Goal: Task Accomplishment & Management: Complete application form

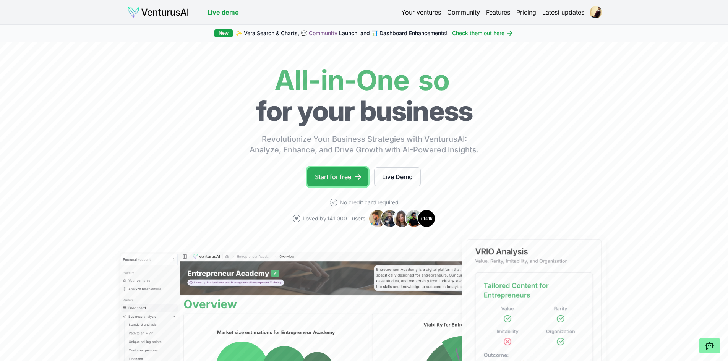
click at [350, 171] on link "Start for free" at bounding box center [337, 176] width 61 height 19
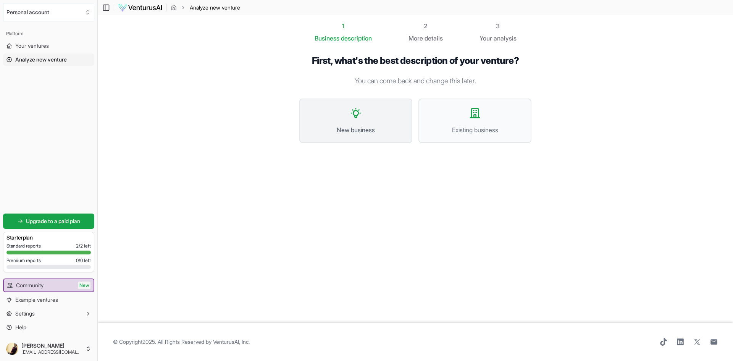
click at [356, 132] on span "New business" at bounding box center [356, 129] width 96 height 9
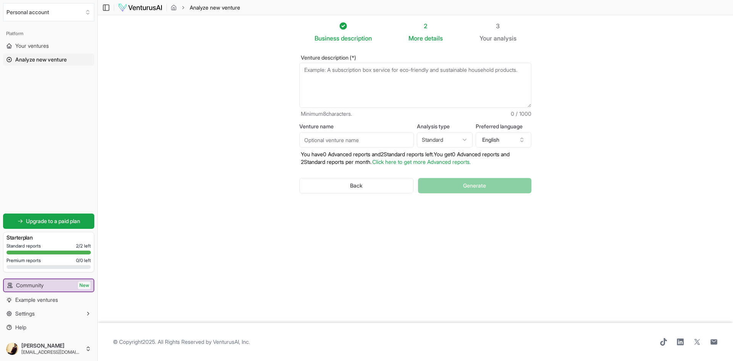
click at [357, 63] on textarea "Venture description (*)" at bounding box center [415, 85] width 232 height 45
click at [432, 80] on textarea "Venture description (*)" at bounding box center [415, 85] width 232 height 45
paste textarea "Spendulge is a group wallet and prepaid card platform that helps friends, famil…"
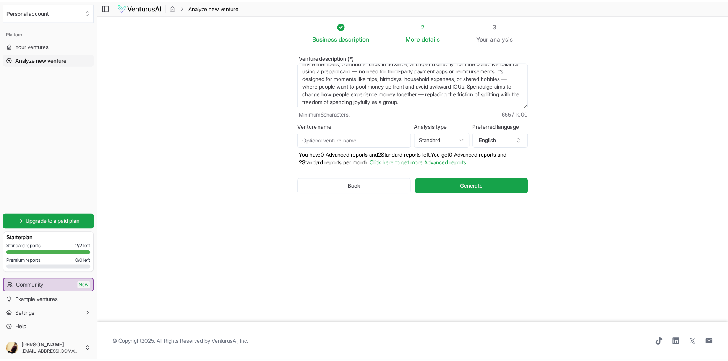
scroll to position [23, 0]
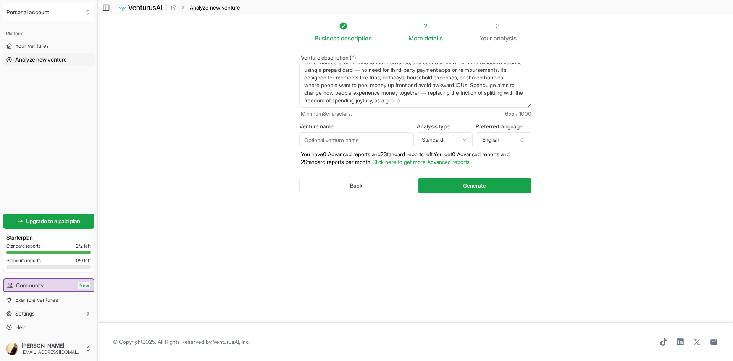
type textarea "Spendulge is a group wallet and prepaid card platform that helps friends, famil…"
click at [366, 142] on input "Venture name" at bounding box center [356, 139] width 115 height 15
click at [336, 225] on div "Business description 2 More details 3 Your analysis Venture description (*) Spe…" at bounding box center [415, 158] width 257 height 275
click at [498, 190] on button "Generate" at bounding box center [474, 185] width 113 height 15
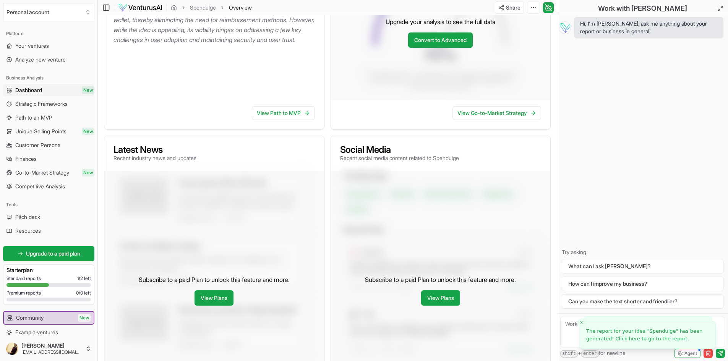
scroll to position [191, 0]
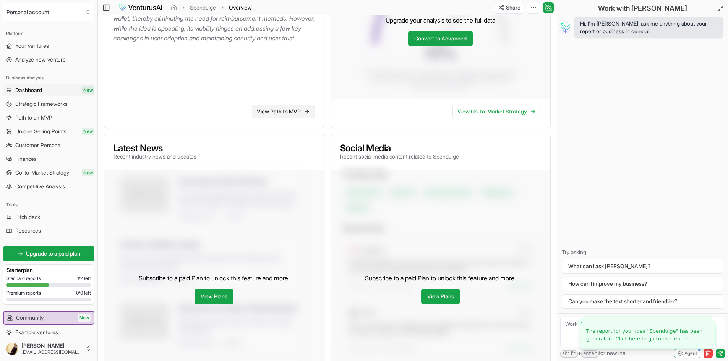
click at [273, 113] on link "View Path to MVP" at bounding box center [283, 112] width 63 height 14
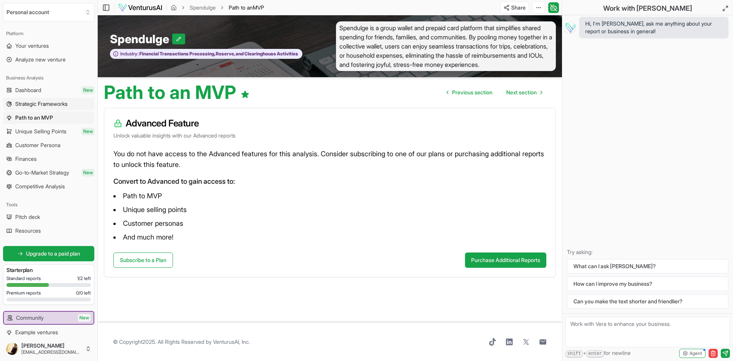
click at [39, 102] on span "Strategic Frameworks" at bounding box center [41, 104] width 52 height 8
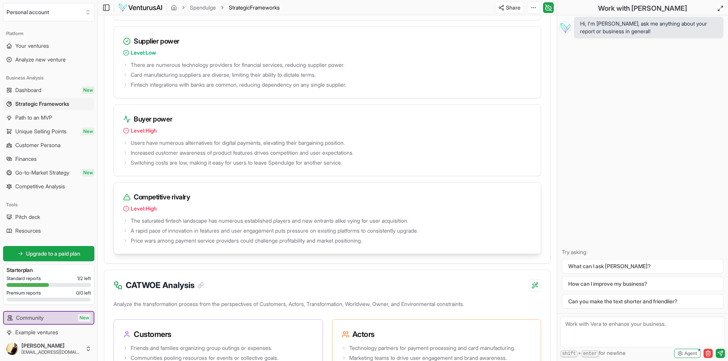
scroll to position [1222, 0]
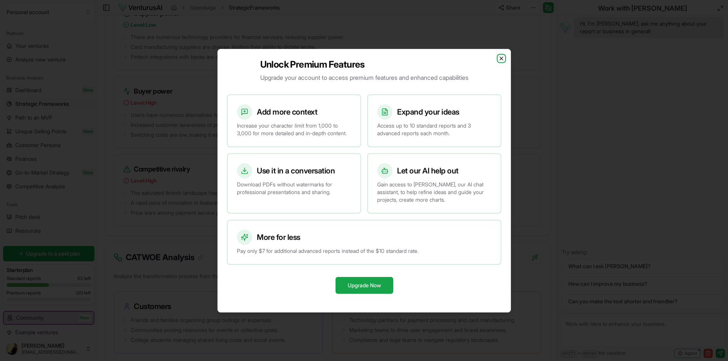
click at [503, 55] on icon "button" at bounding box center [501, 58] width 6 height 6
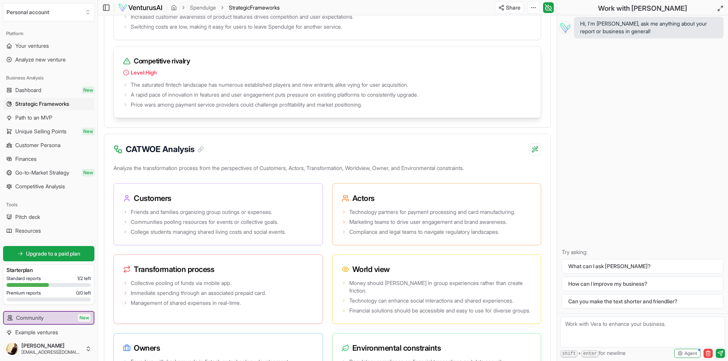
scroll to position [1337, 0]
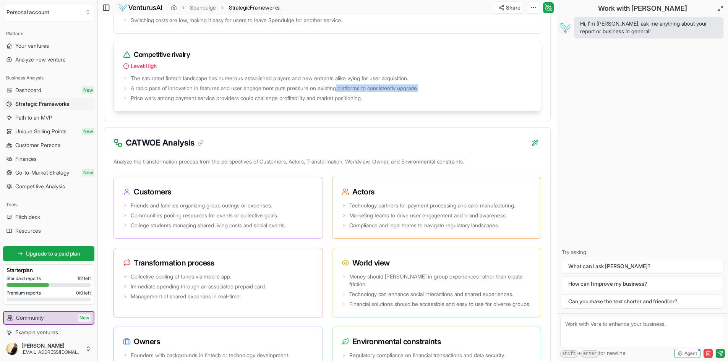
drag, startPoint x: 348, startPoint y: 102, endPoint x: 454, endPoint y: 102, distance: 106.6
click at [454, 92] on li "A rapid pace of innovation in features and user engagement puts pressure on exi…" at bounding box center [327, 88] width 408 height 8
click at [454, 102] on li "Price wars among payment service providers could challenge profitability and ma…" at bounding box center [327, 98] width 408 height 8
drag, startPoint x: 154, startPoint y: 113, endPoint x: 314, endPoint y: 115, distance: 160.1
click at [314, 102] on span "Price wars among payment service providers could challenge profitability and ma…" at bounding box center [246, 98] width 231 height 8
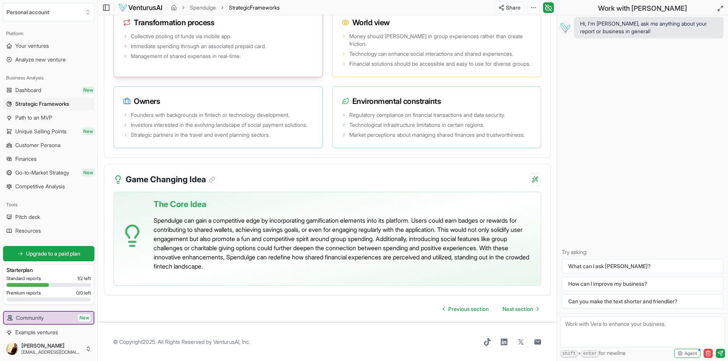
scroll to position [1608, 0]
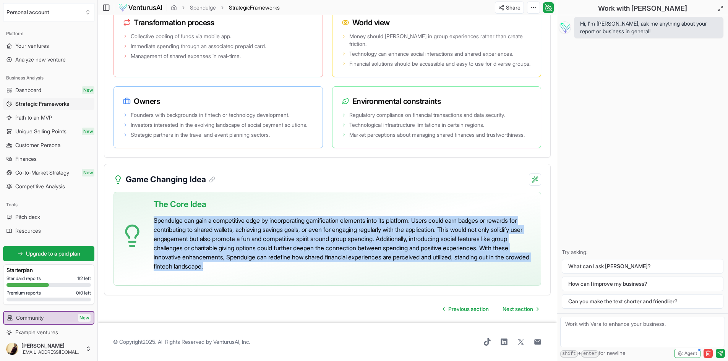
drag, startPoint x: 155, startPoint y: 223, endPoint x: 332, endPoint y: 278, distance: 184.7
click at [332, 278] on div "The Core Idea Spendulge can gain a competitive edge by incorporating gamificati…" at bounding box center [344, 235] width 381 height 87
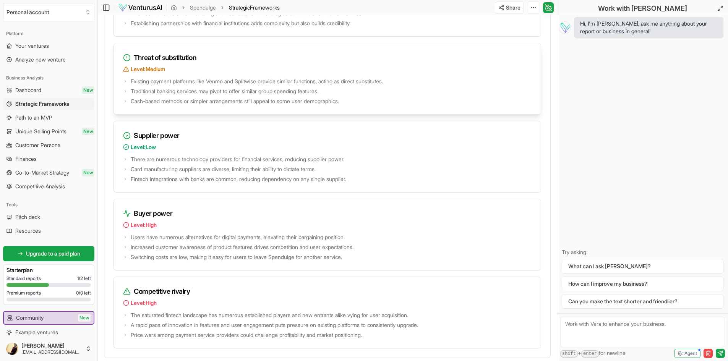
scroll to position [1111, 0]
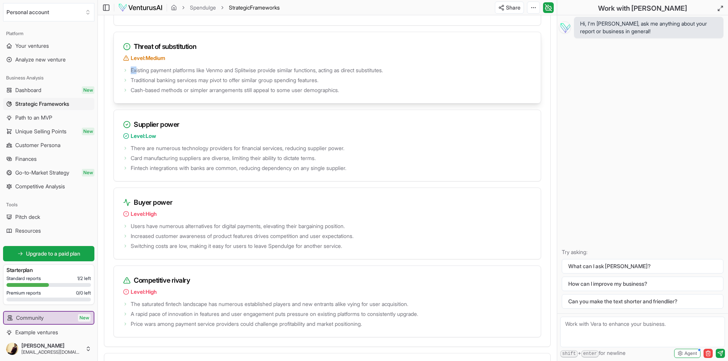
drag, startPoint x: 129, startPoint y: 89, endPoint x: 139, endPoint y: 89, distance: 10.3
click at [138, 74] on li "Existing payment platforms like Venmo and Splitwise provide similar functions, …" at bounding box center [327, 70] width 408 height 8
drag, startPoint x: 256, startPoint y: 107, endPoint x: 332, endPoint y: 117, distance: 76.7
click at [332, 103] on div "Existing payment platforms like Venmo and Splitwise provide similar functions, …" at bounding box center [327, 84] width 427 height 38
click at [327, 140] on p "Level: Low" at bounding box center [327, 136] width 408 height 8
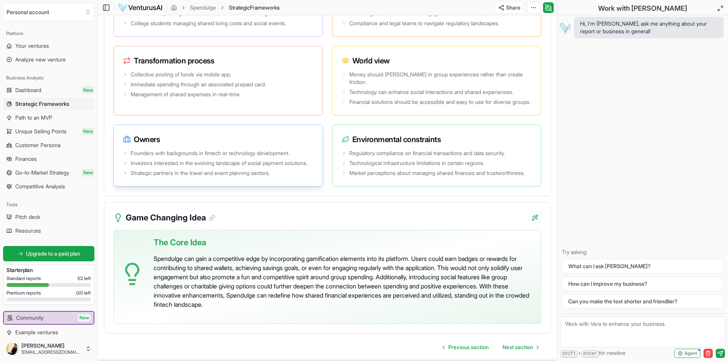
scroll to position [1455, 0]
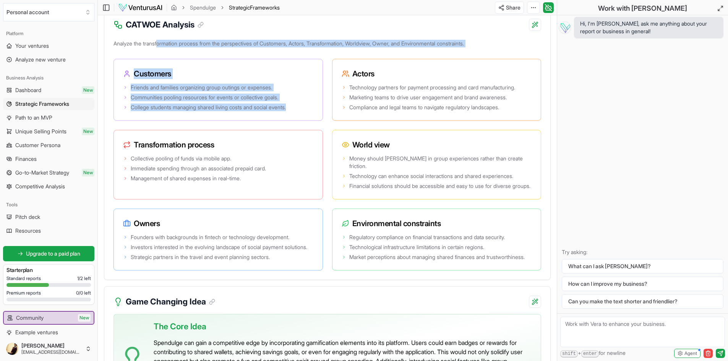
drag, startPoint x: 161, startPoint y: 60, endPoint x: 343, endPoint y: 71, distance: 182.1
click at [343, 71] on div "Analyze the transformation process from the perspectives of Customers, Actors, …" at bounding box center [327, 159] width 446 height 242
click at [322, 79] on div "Customers" at bounding box center [218, 70] width 209 height 23
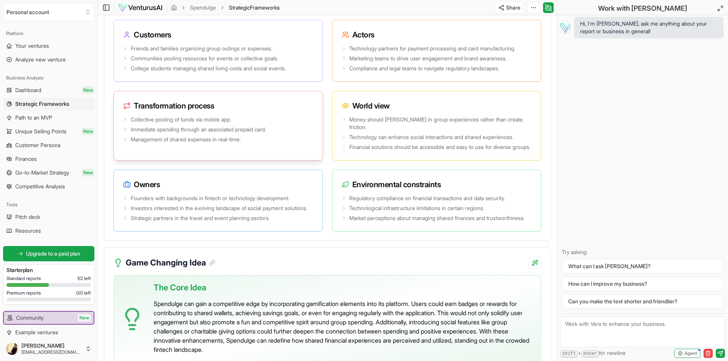
scroll to position [1608, 0]
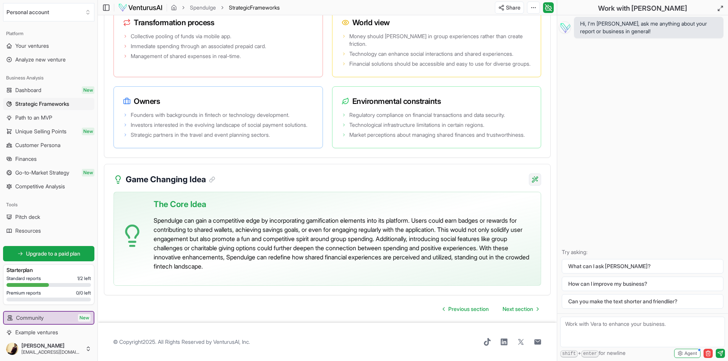
click at [529, 307] on span "Next section" at bounding box center [517, 309] width 31 height 8
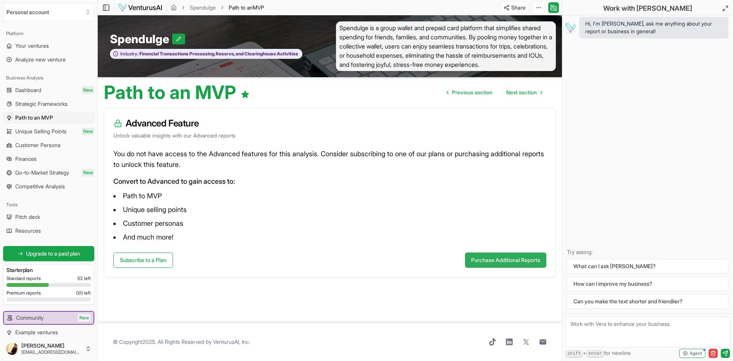
click at [480, 268] on button "Purchase Additional Reports" at bounding box center [505, 259] width 81 height 15
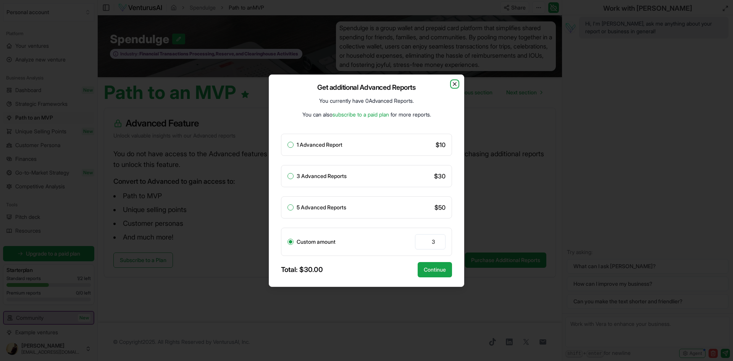
click at [457, 85] on icon "button" at bounding box center [455, 84] width 6 height 6
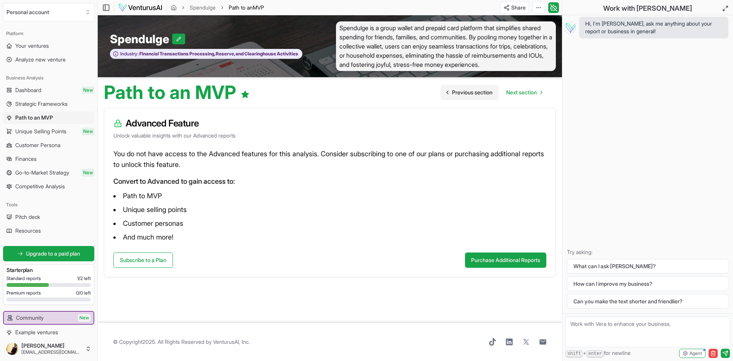
click at [482, 96] on span "Previous section" at bounding box center [472, 93] width 40 height 8
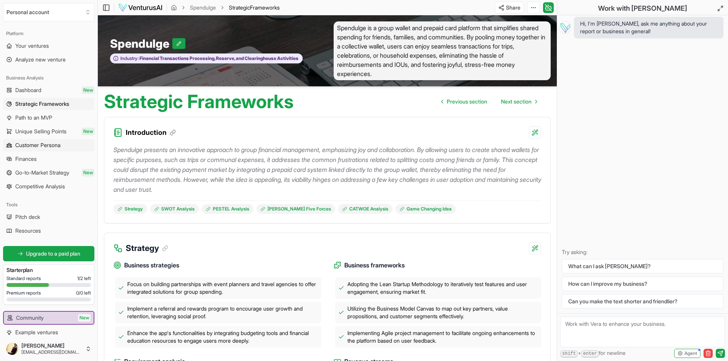
click at [52, 144] on span "Customer Persona" at bounding box center [37, 145] width 45 height 8
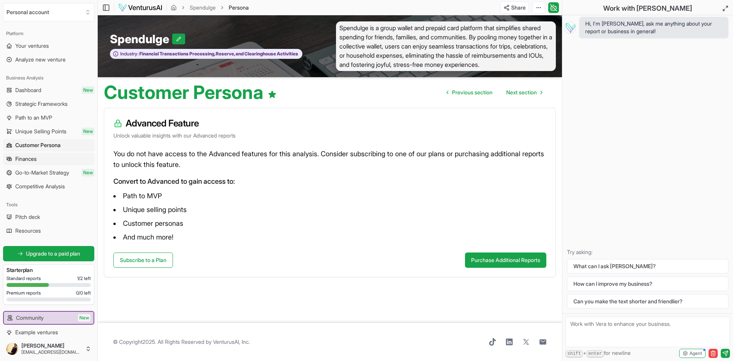
click at [53, 157] on link "Finances" at bounding box center [48, 159] width 91 height 12
click at [51, 92] on link "Dashboard New" at bounding box center [48, 90] width 91 height 12
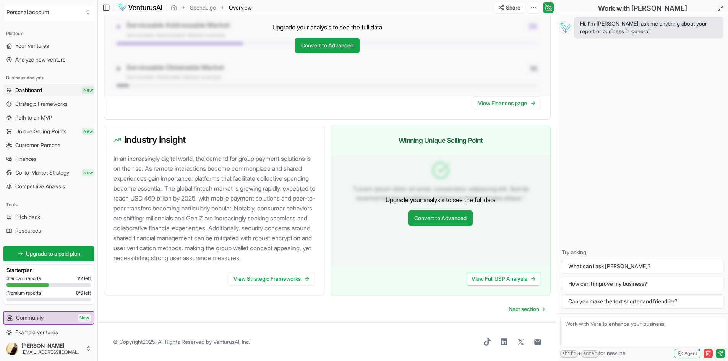
scroll to position [674, 0]
click at [293, 278] on link "View Strategic Frameworks" at bounding box center [271, 279] width 86 height 14
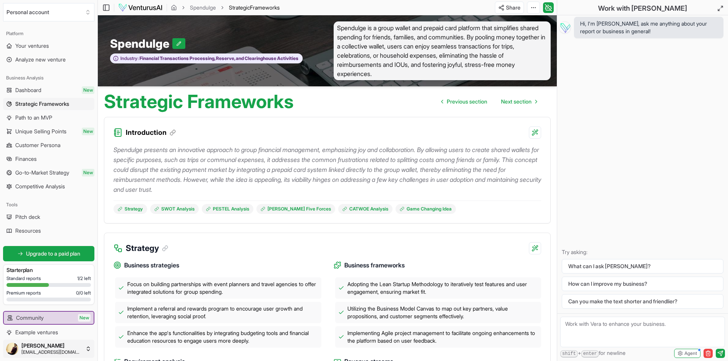
click at [63, 353] on html "We value your privacy We use cookies to enhance your browsing experience, serve…" at bounding box center [364, 180] width 728 height 361
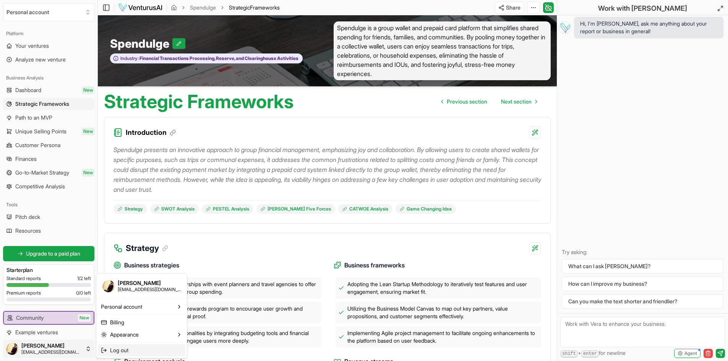
click at [120, 346] on div "Log out" at bounding box center [141, 350] width 87 height 12
